Goal: Information Seeking & Learning: Learn about a topic

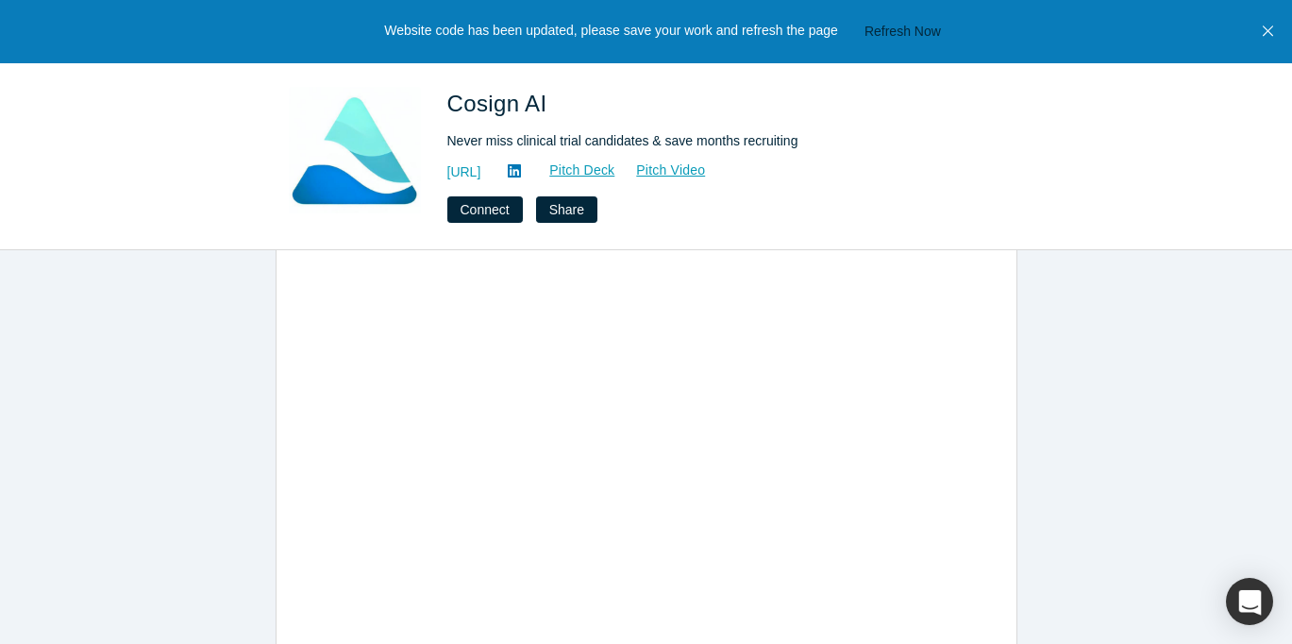
scroll to position [1136, 0]
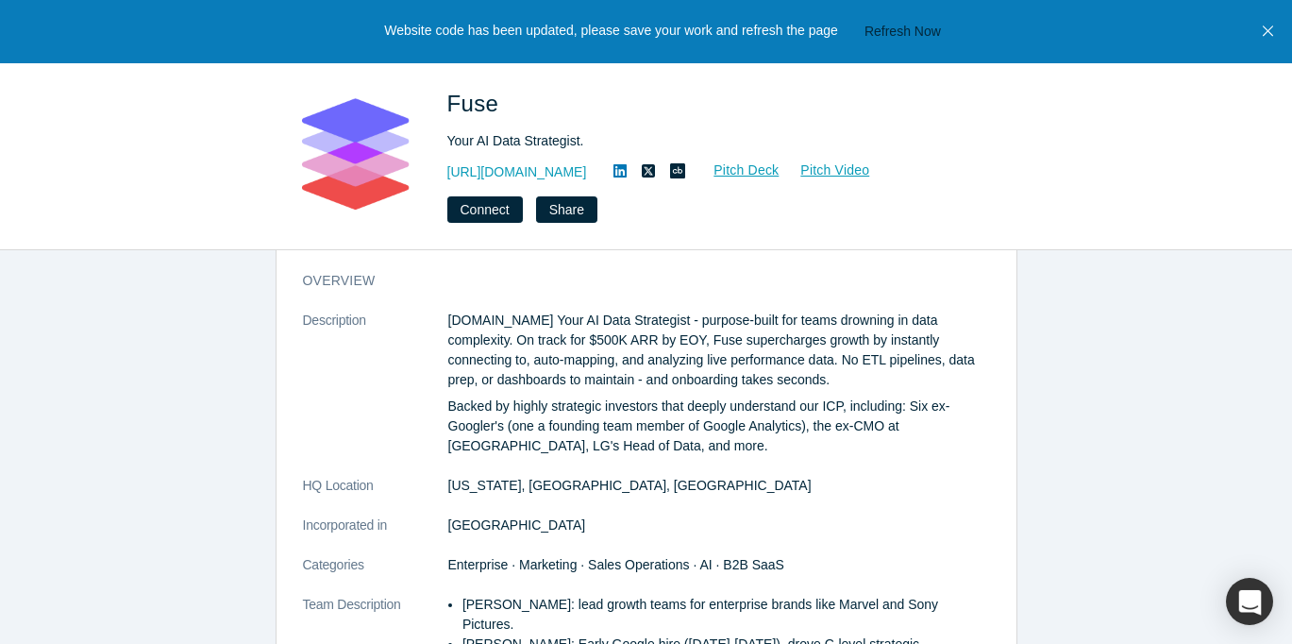
scroll to position [59, 0]
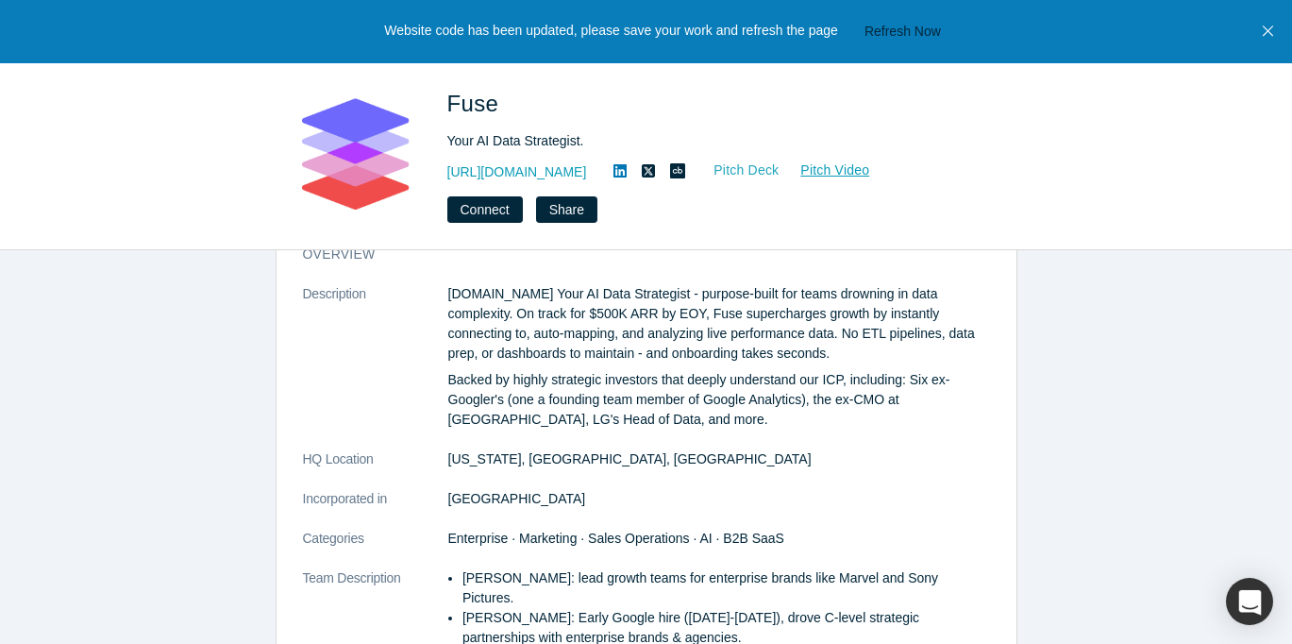
click at [693, 168] on link "Pitch Deck" at bounding box center [736, 171] width 87 height 22
